Goal: Information Seeking & Learning: Learn about a topic

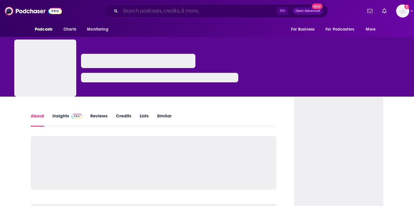
click at [200, 12] on input "Search podcasts, credits, & more..." at bounding box center [198, 11] width 157 height 10
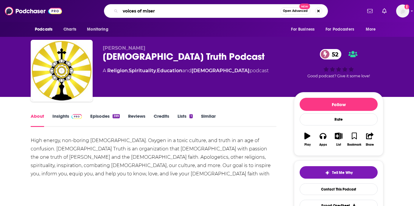
type input "voices of misery"
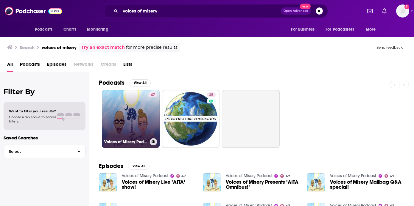
click at [141, 108] on link "47 Voices of Misery Podcast" at bounding box center [131, 119] width 58 height 58
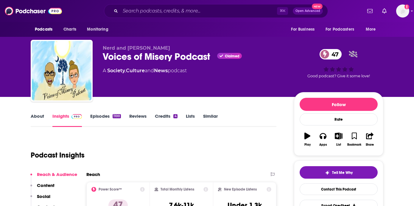
click at [39, 116] on link "About" at bounding box center [37, 121] width 13 height 14
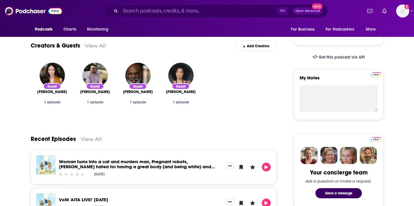
scroll to position [100, 0]
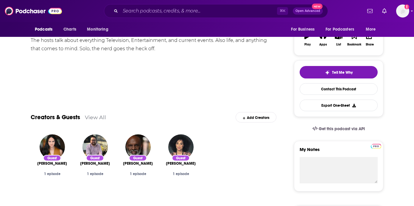
click at [183, 159] on div "Guest" at bounding box center [181, 158] width 18 height 6
click at [180, 175] on div "1 episode" at bounding box center [180, 174] width 33 height 4
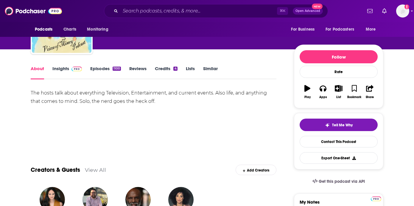
scroll to position [41, 0]
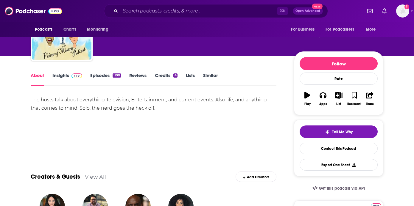
click at [97, 76] on link "Episodes 1100" at bounding box center [105, 80] width 31 height 14
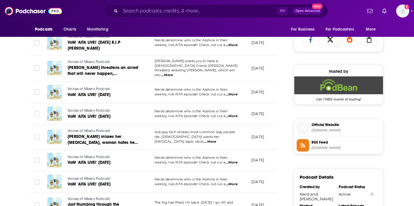
scroll to position [394, 0]
click at [323, 130] on span "[DOMAIN_NAME]" at bounding box center [346, 130] width 69 height 4
